Goal: Navigation & Orientation: Go to known website

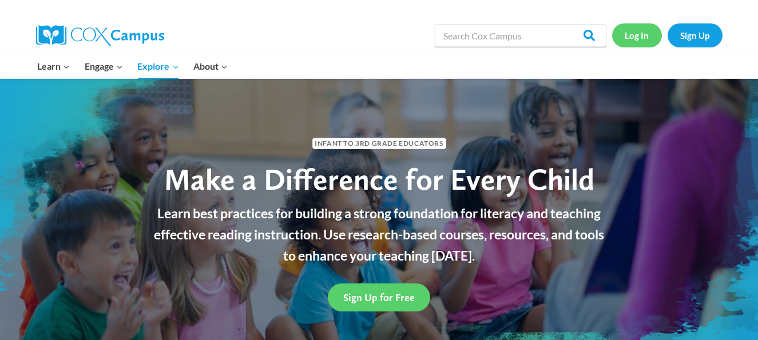
click at [637, 37] on link "Log In" at bounding box center [637, 34] width 50 height 23
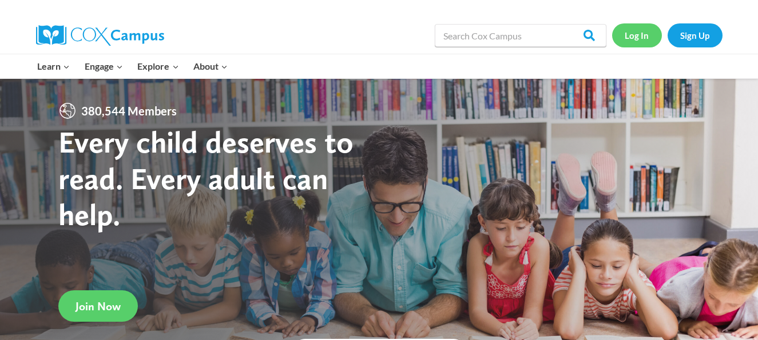
click at [628, 33] on link "Log In" at bounding box center [637, 34] width 50 height 23
